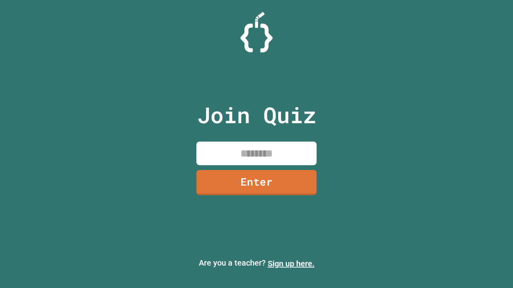
click at [291, 264] on link "Sign up here." at bounding box center [290, 264] width 47 height 10
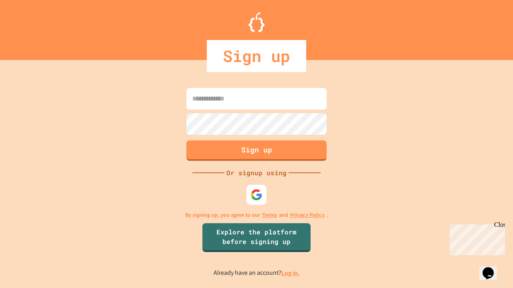
click at [291, 273] on link "Log in." at bounding box center [290, 273] width 18 height 8
